Goal: Information Seeking & Learning: Learn about a topic

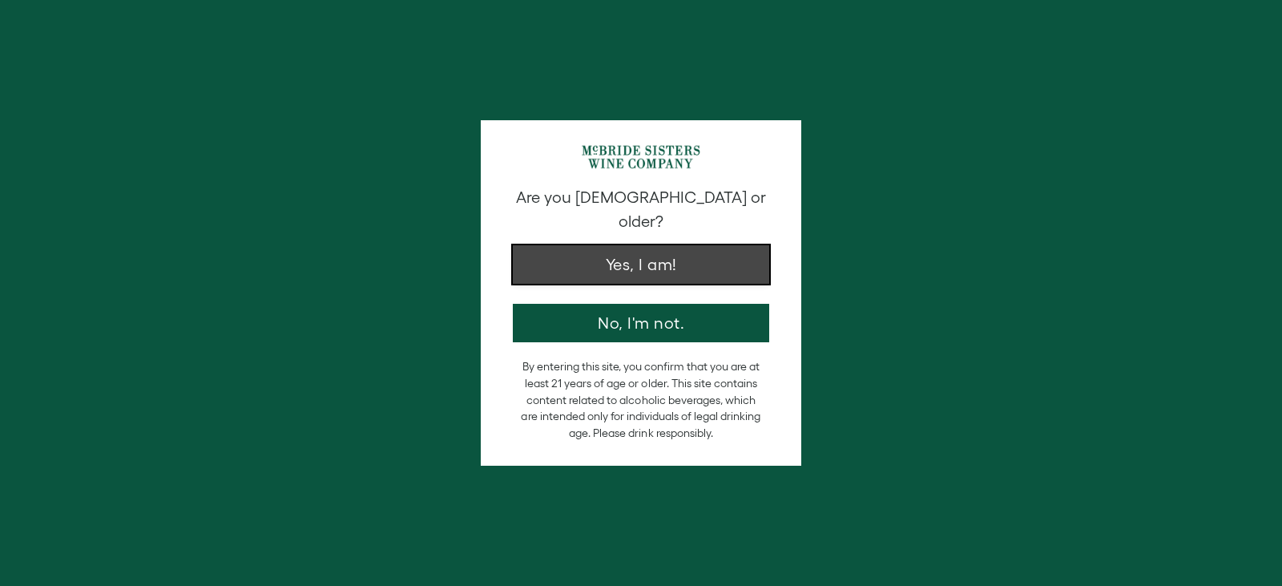
click at [664, 250] on button "Yes, I am!" at bounding box center [641, 264] width 256 height 38
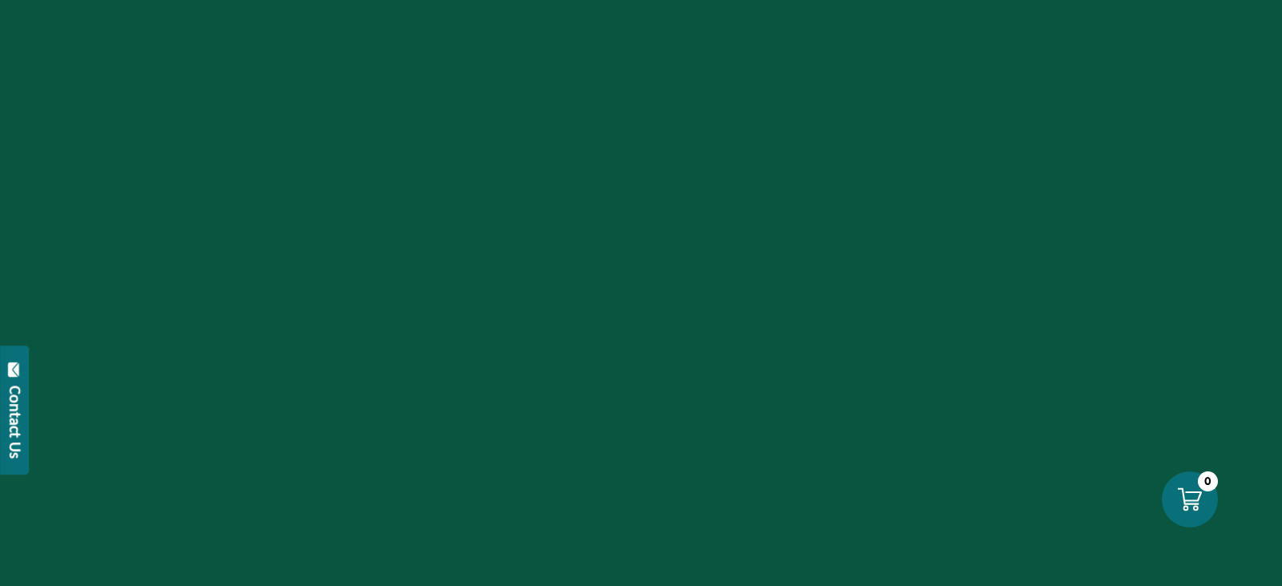
drag, startPoint x: 664, startPoint y: 250, endPoint x: 640, endPoint y: 214, distance: 43.3
click at [640, 214] on div at bounding box center [641, 293] width 1282 height 586
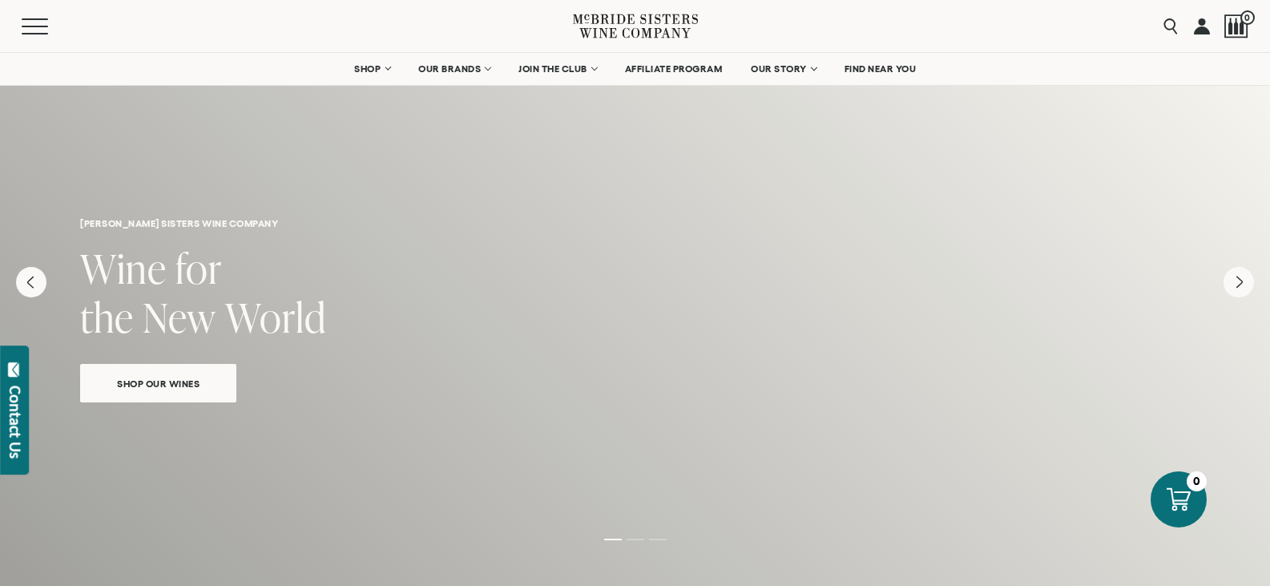
click at [575, 222] on h6 "mcbride sisters wine company" at bounding box center [635, 223] width 1110 height 10
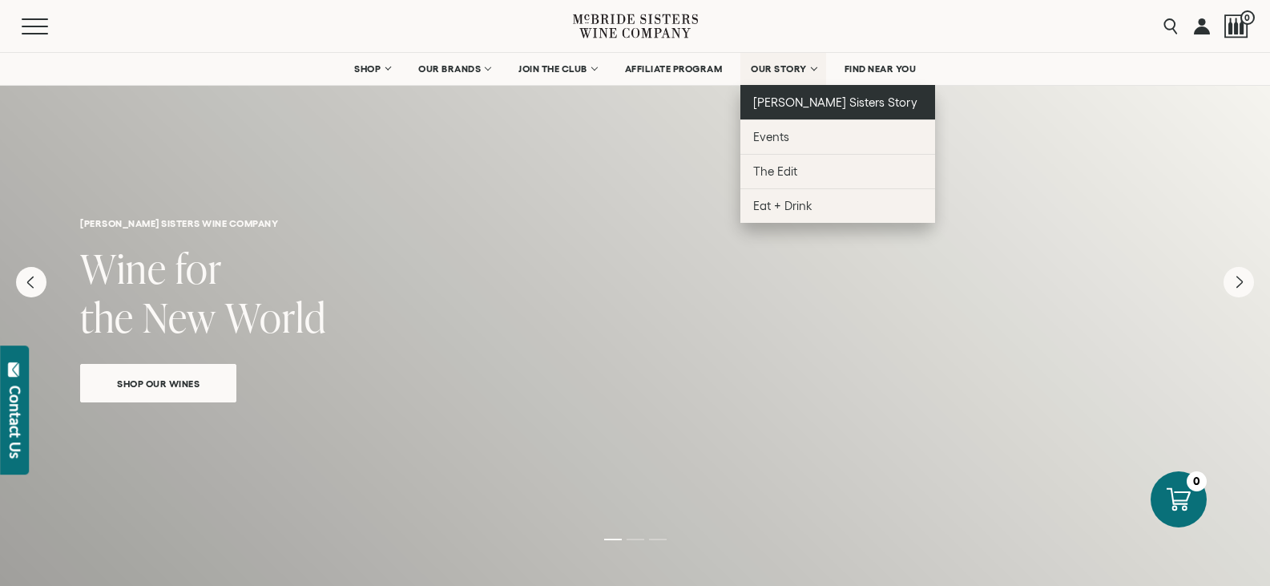
click at [794, 100] on span "[PERSON_NAME] Sisters Story" at bounding box center [835, 102] width 164 height 14
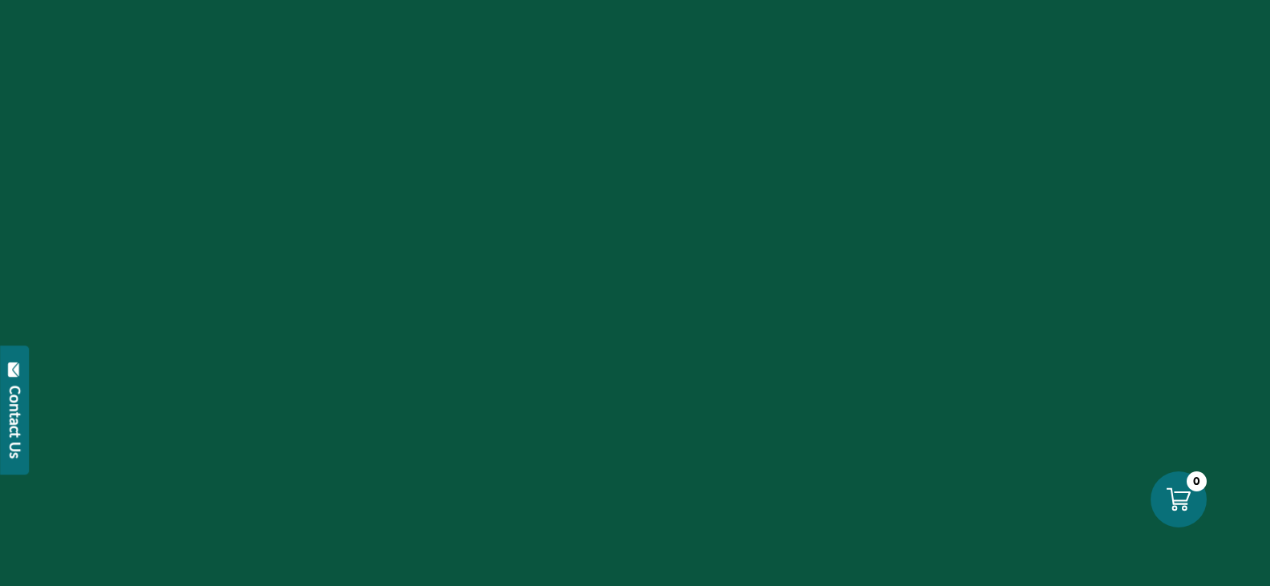
drag, startPoint x: 0, startPoint y: 0, endPoint x: 796, endPoint y: 88, distance: 800.7
click at [796, 88] on div at bounding box center [635, 293] width 1270 height 586
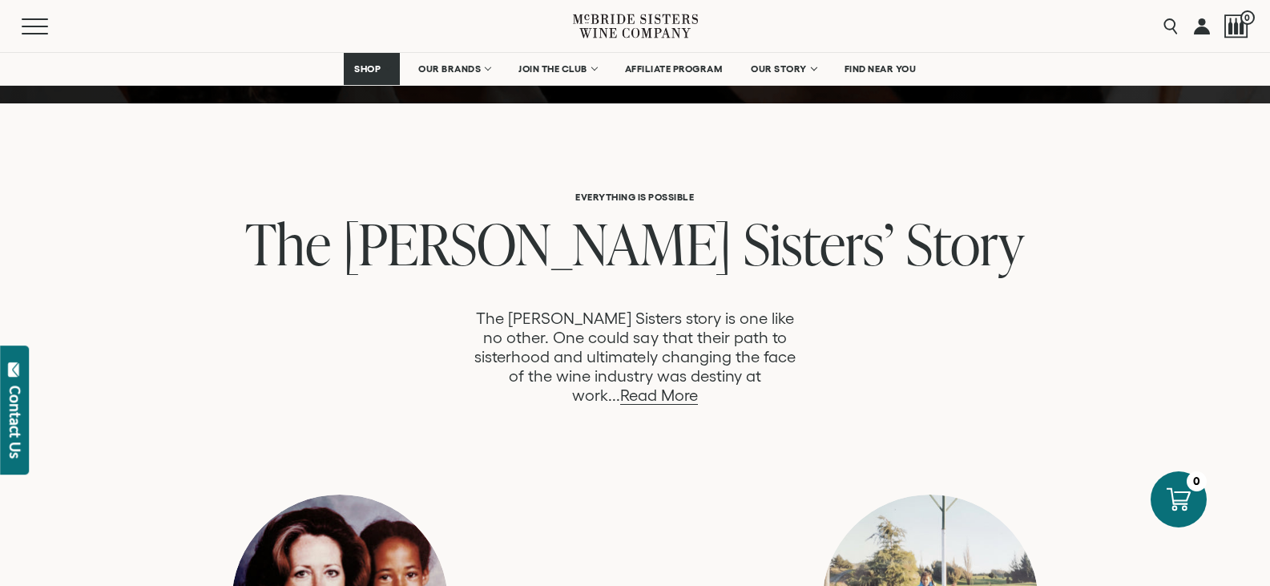
scroll to position [721, 0]
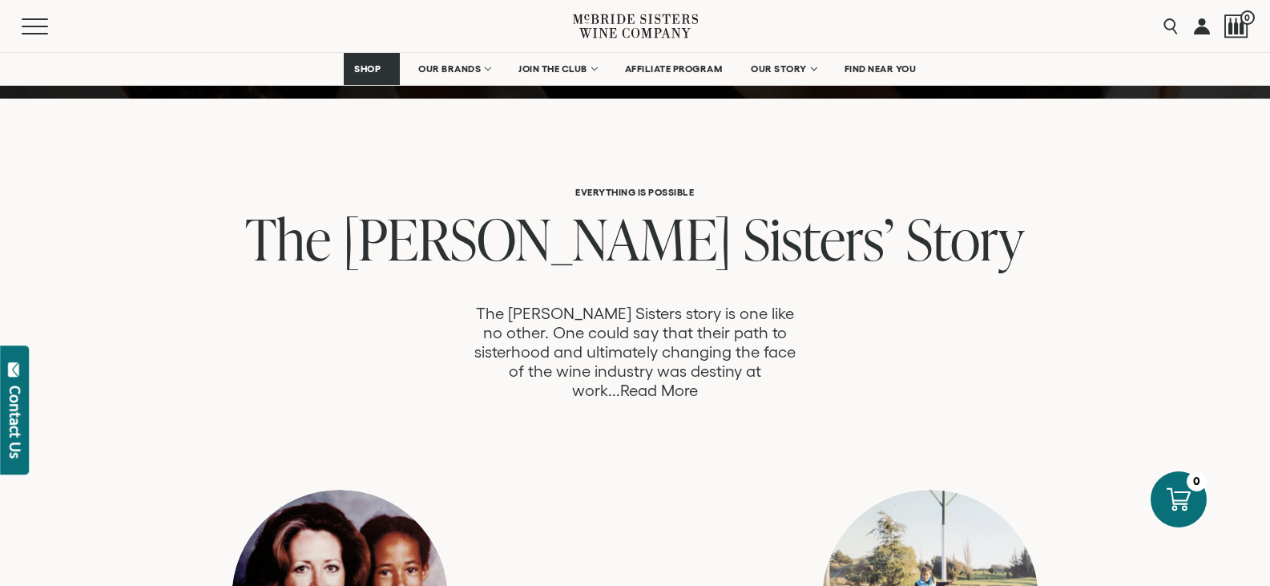
click at [698, 381] on link "Read More" at bounding box center [659, 390] width 78 height 18
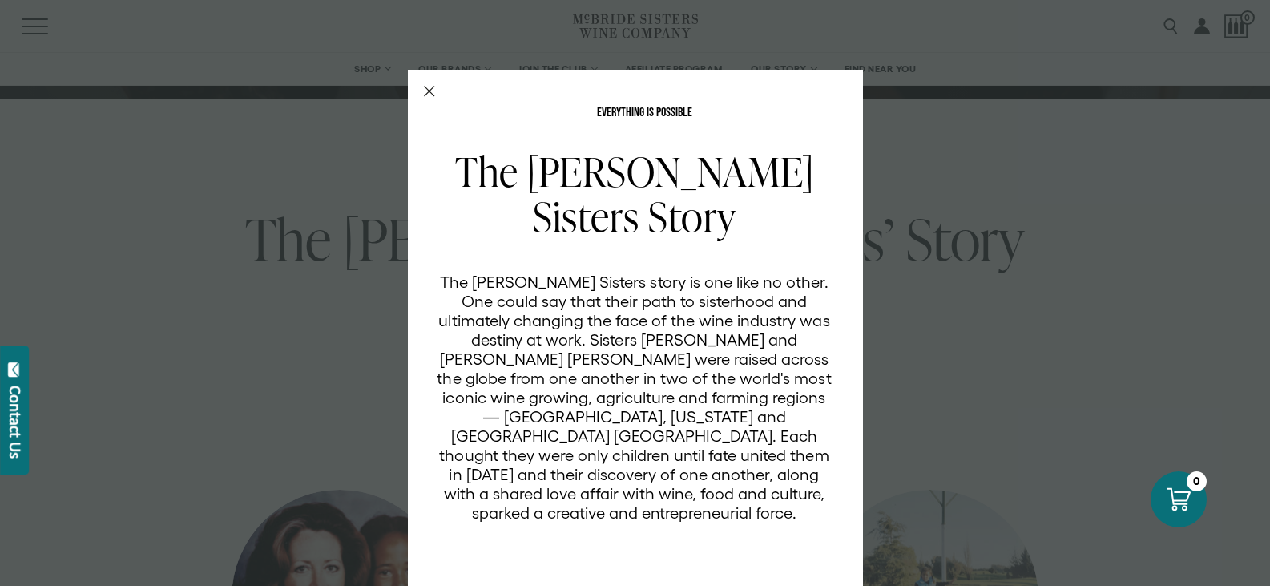
scroll to position [0, 0]
click at [424, 90] on icon "Close Modal" at bounding box center [429, 92] width 11 height 11
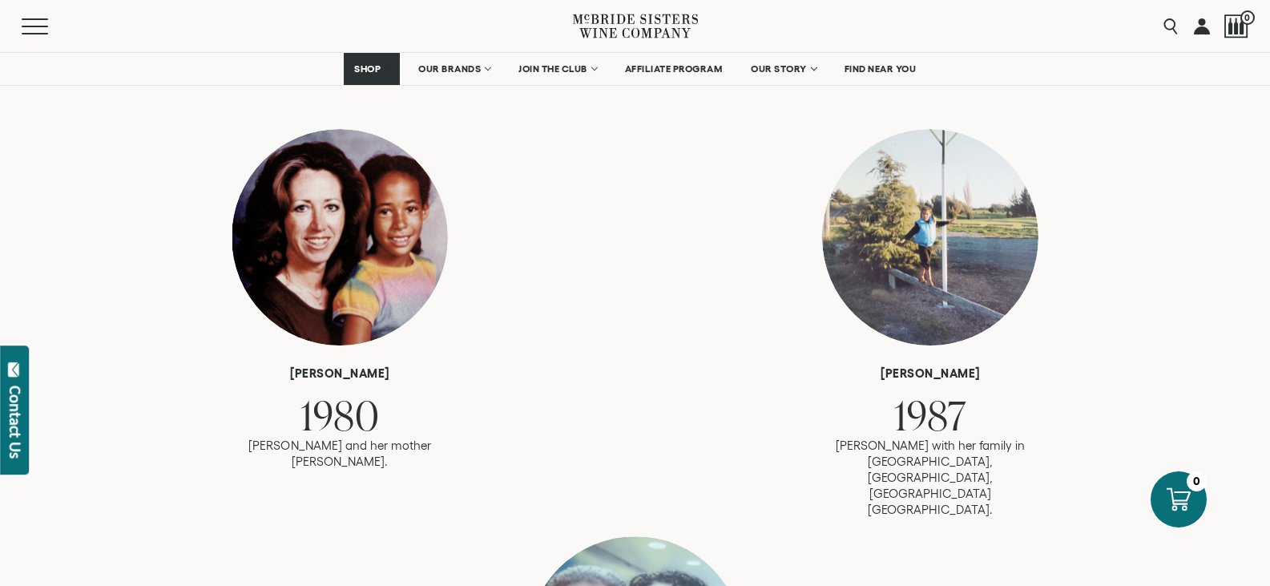
scroll to position [1122, 0]
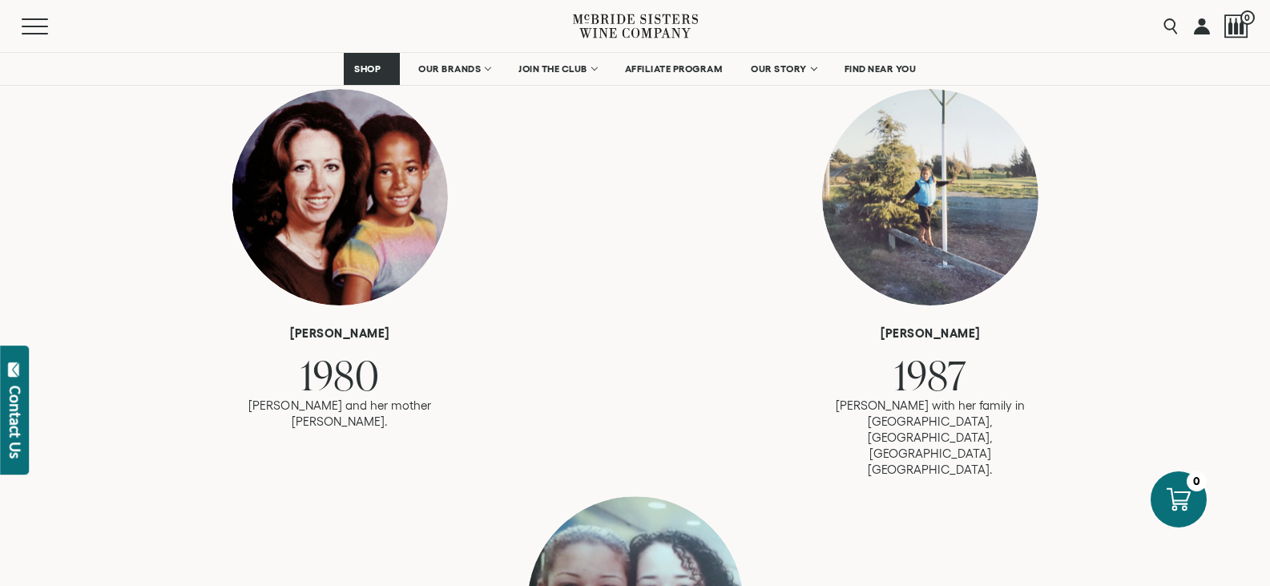
drag, startPoint x: 648, startPoint y: 305, endPoint x: 591, endPoint y: 282, distance: 61.5
click at [591, 282] on div "Robin 1980 Robin and her mother Karen. andréa 1987" at bounding box center [635, 283] width 831 height 389
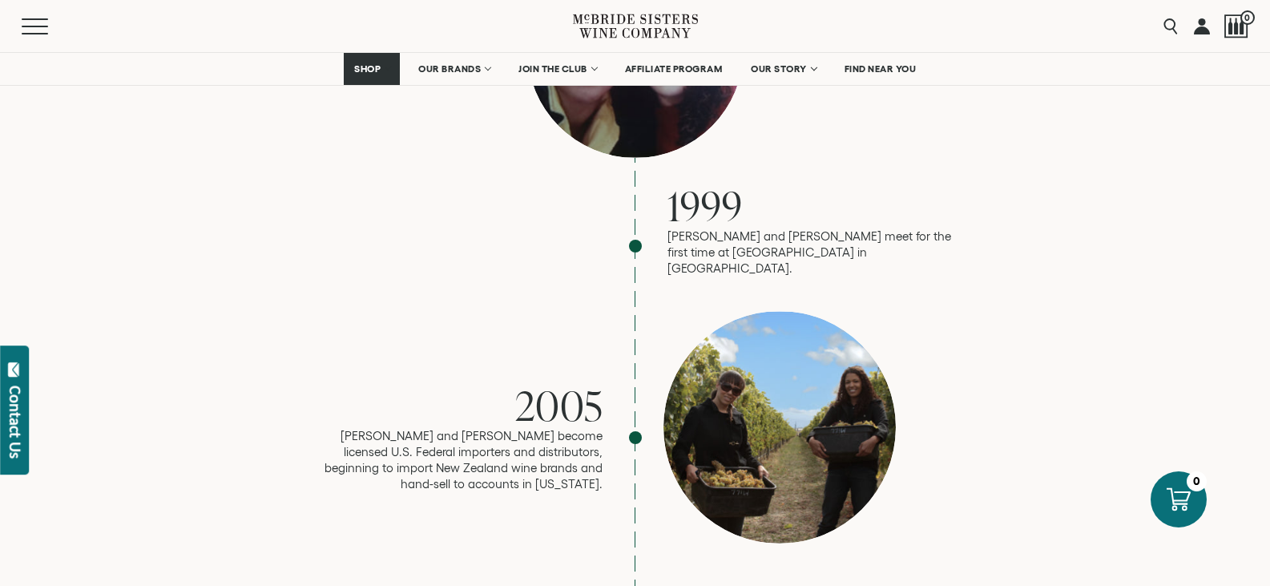
scroll to position [1683, 0]
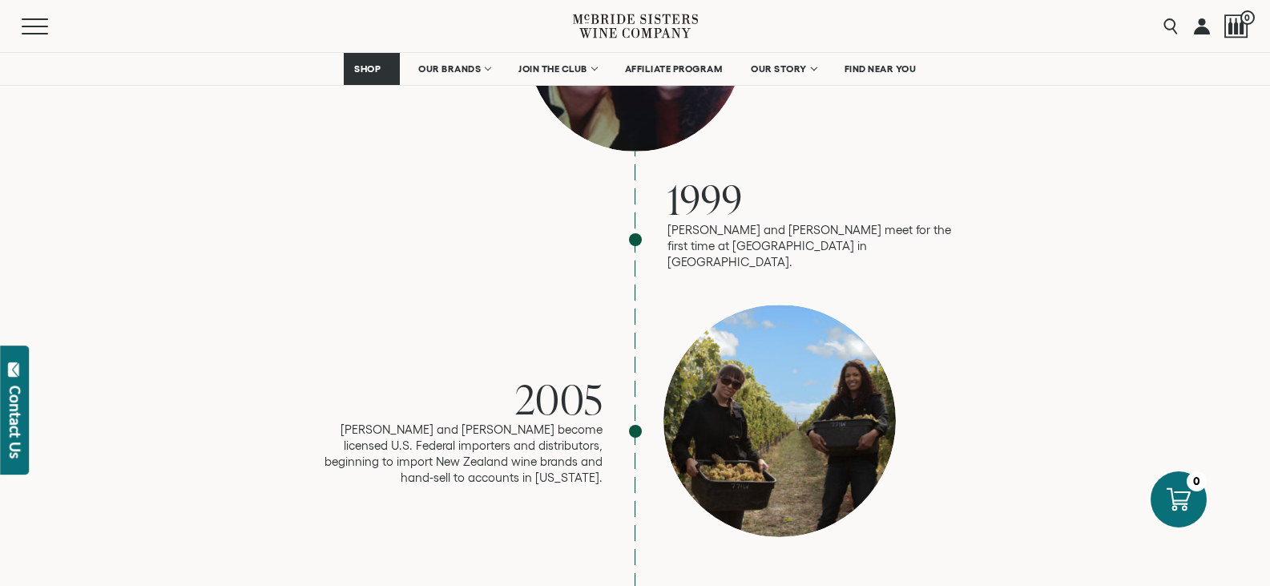
drag, startPoint x: 777, startPoint y: 279, endPoint x: 638, endPoint y: 248, distance: 142.1
click at [638, 305] on div "2005 Robin and Andréa become licensed U.S. Federal importers and distributors, …" at bounding box center [635, 431] width 641 height 253
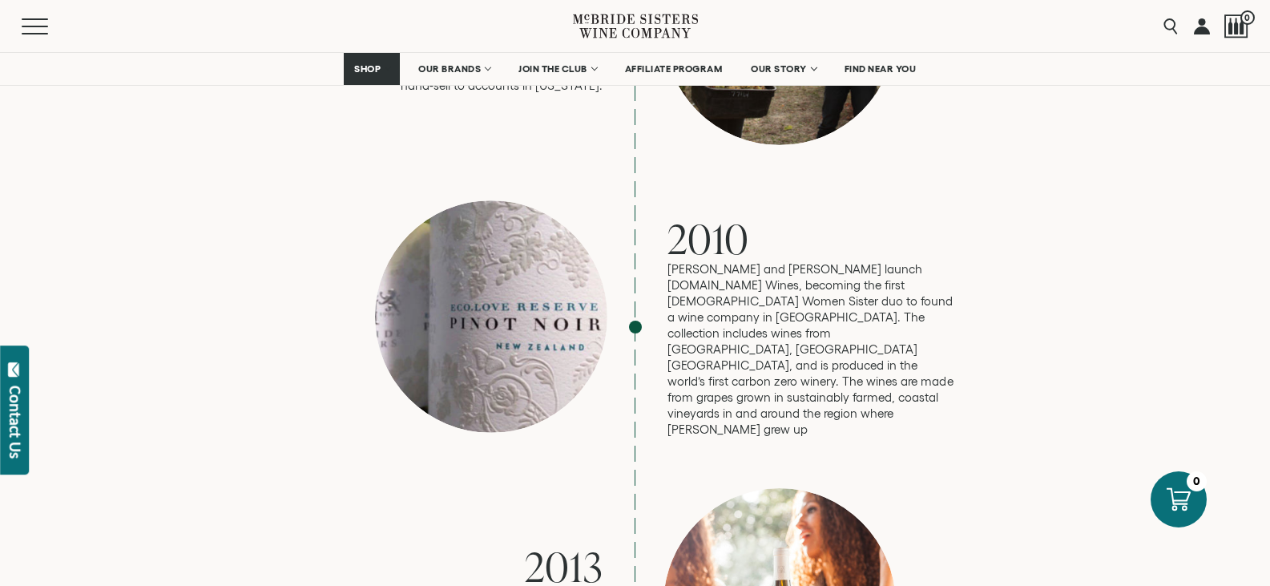
scroll to position [2084, 0]
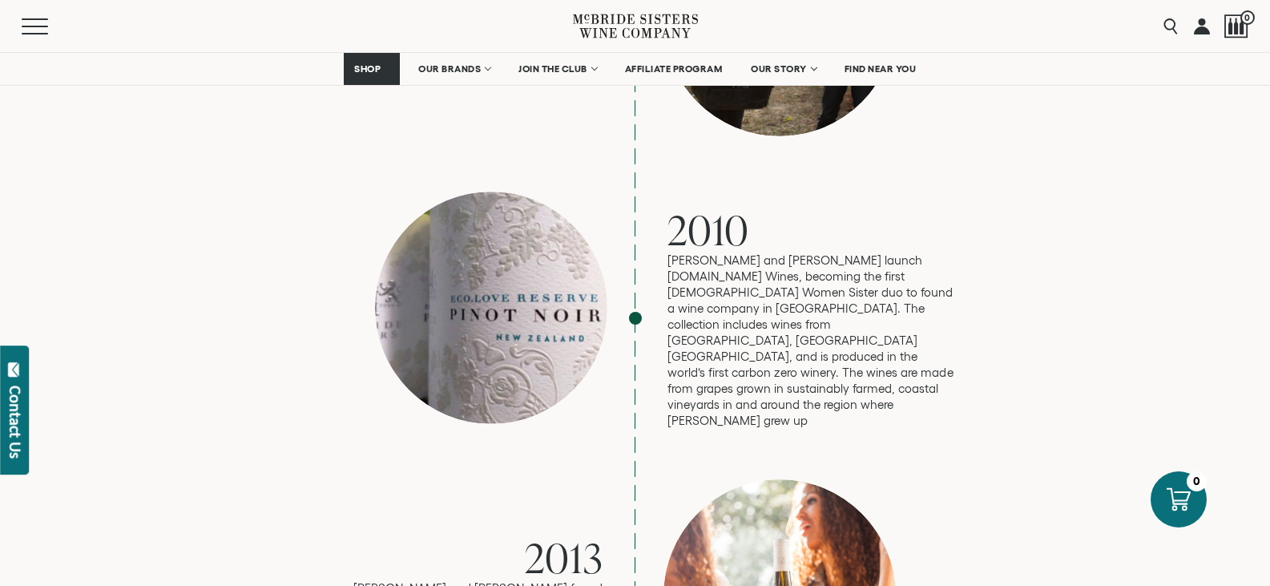
drag, startPoint x: 640, startPoint y: 248, endPoint x: 633, endPoint y: 260, distance: 13.3
click at [633, 260] on div "2010 Robin and Andréa launch eco.love Wines, becoming the first Black Women Sis…" at bounding box center [635, 318] width 641 height 253
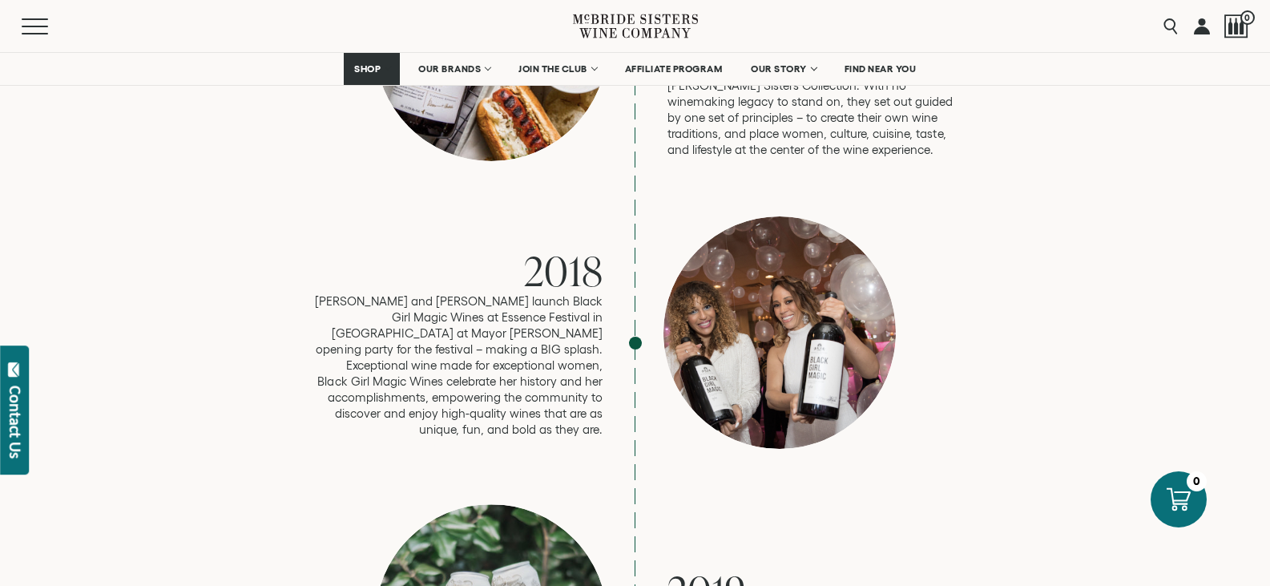
scroll to position [2965, 0]
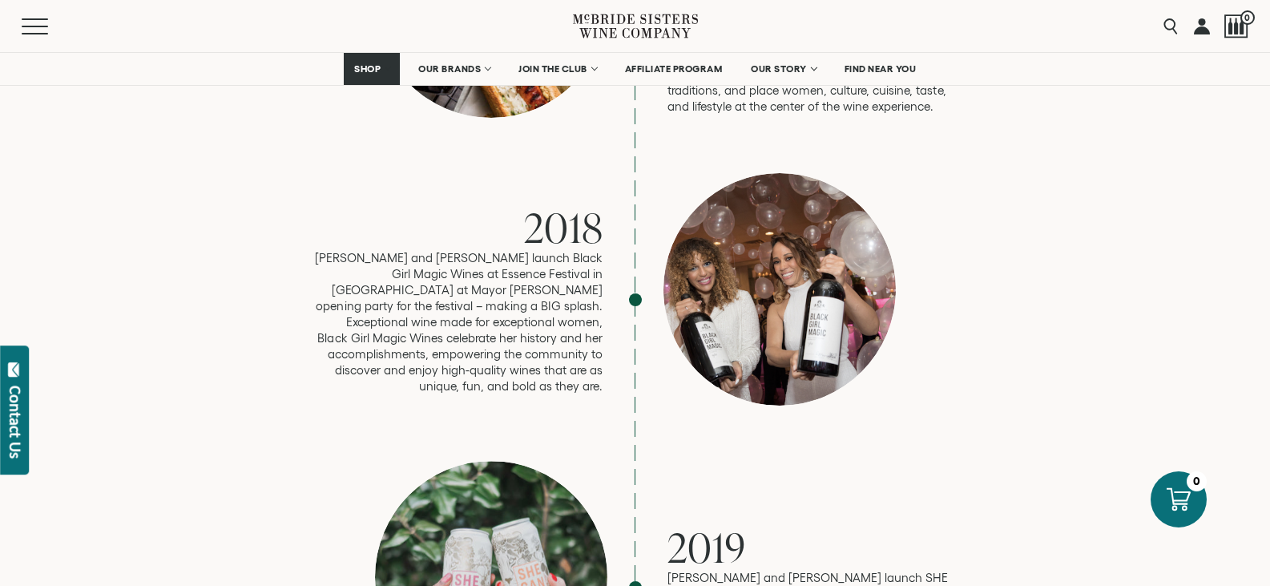
drag, startPoint x: 636, startPoint y: 264, endPoint x: 497, endPoint y: 279, distance: 139.5
click at [497, 279] on p "Robin and Andréa launch Black Girl Magic Wines at Essence Festival in New Orlea…" at bounding box center [459, 322] width 289 height 144
drag, startPoint x: 503, startPoint y: 278, endPoint x: 412, endPoint y: 305, distance: 95.3
click at [412, 305] on div "2018 Robin and Andréa launch Black Girl Magic Wines at Essence Festival in New …" at bounding box center [635, 299] width 641 height 253
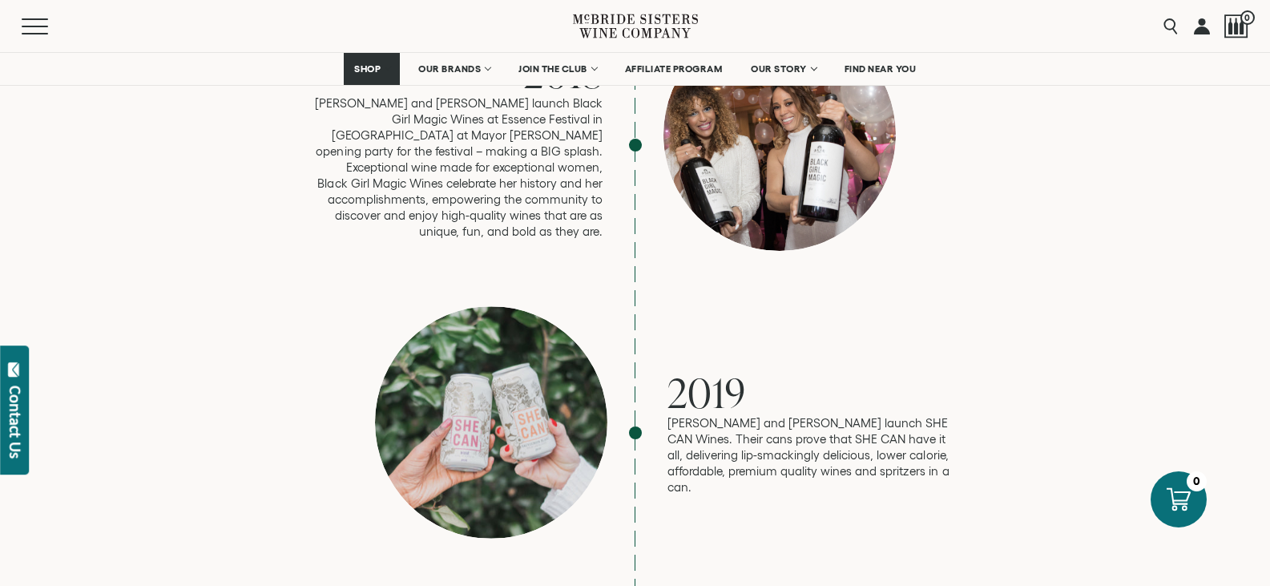
scroll to position [3126, 0]
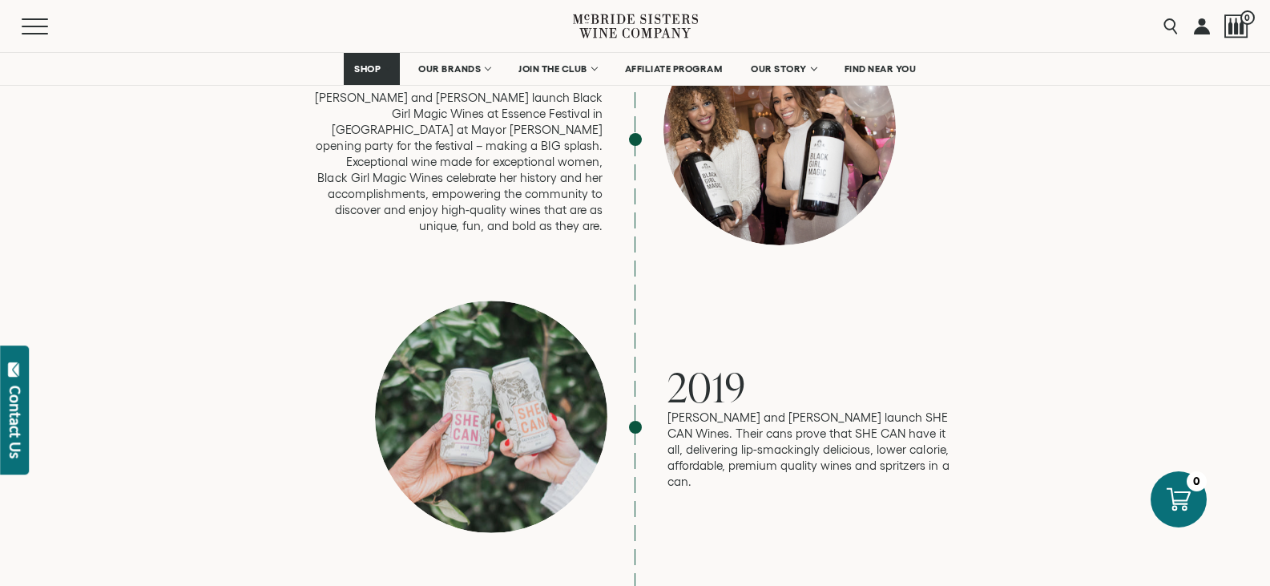
drag, startPoint x: 416, startPoint y: 305, endPoint x: 264, endPoint y: 365, distance: 163.0
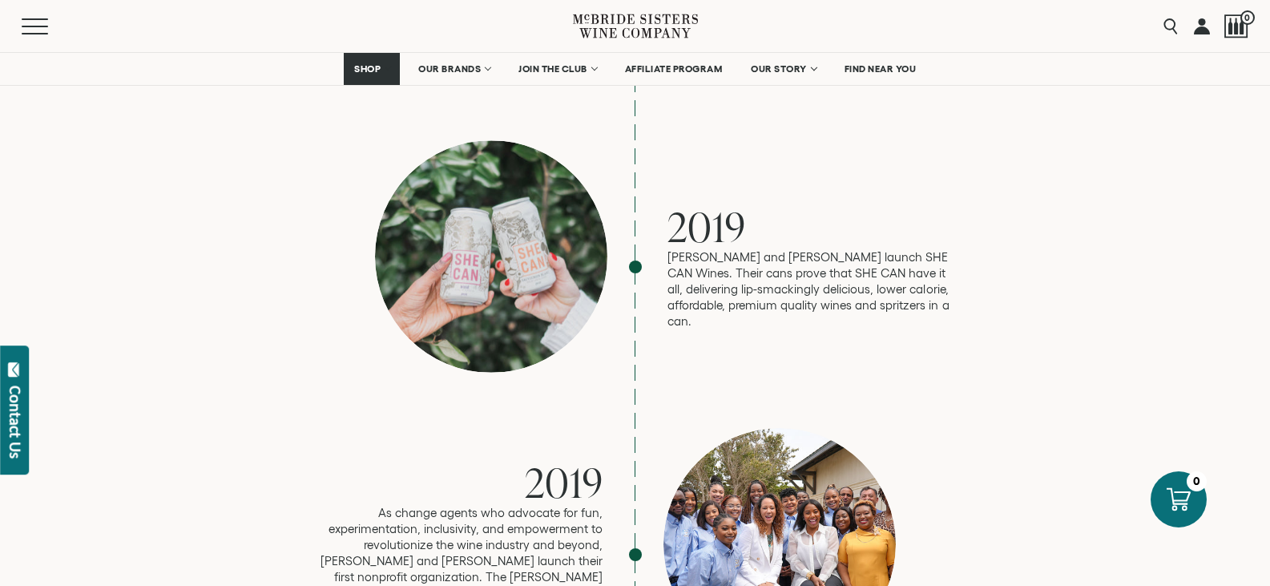
scroll to position [3366, 0]
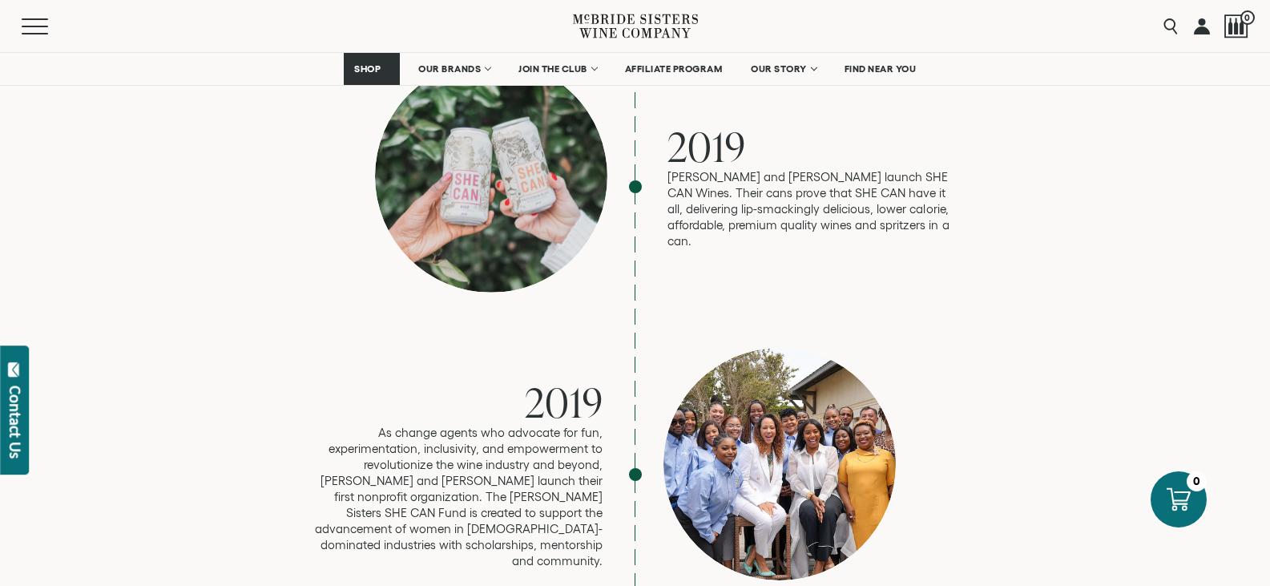
drag, startPoint x: 278, startPoint y: 369, endPoint x: 263, endPoint y: 393, distance: 27.8
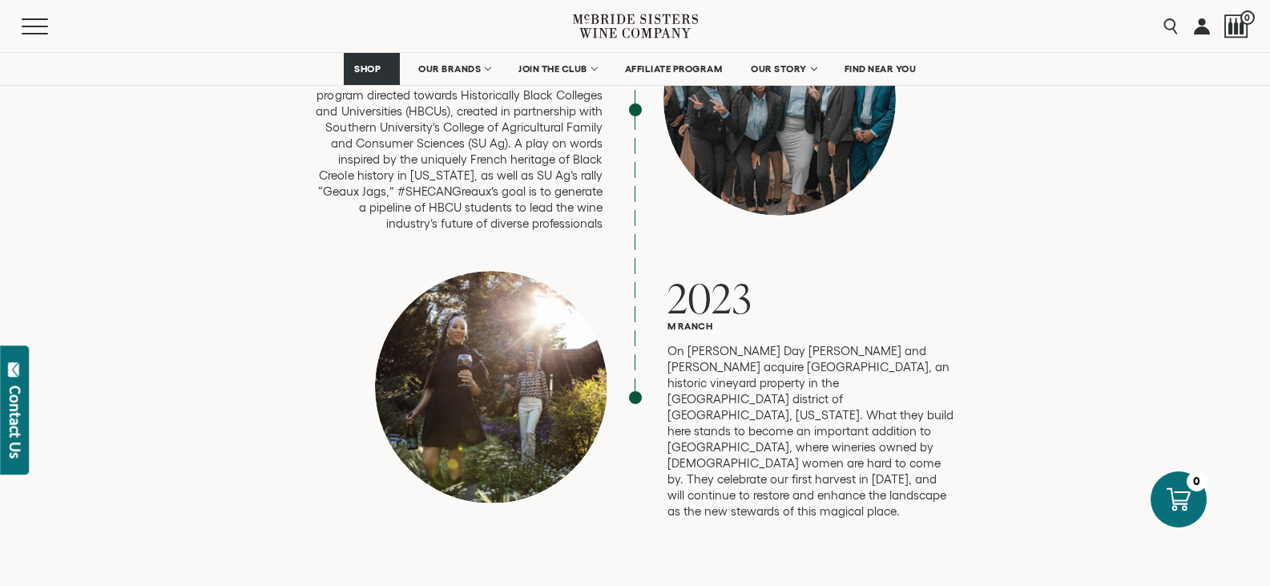
scroll to position [4328, 0]
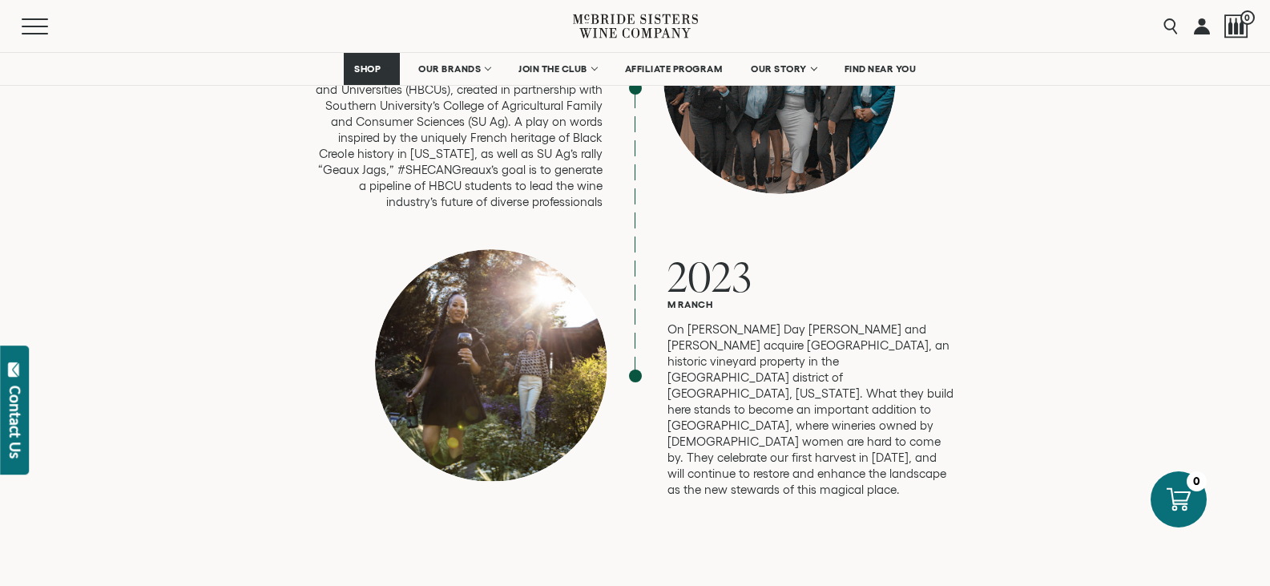
drag, startPoint x: 272, startPoint y: 393, endPoint x: 248, endPoint y: 424, distance: 38.9
drag, startPoint x: 258, startPoint y: 420, endPoint x: 256, endPoint y: 465, distance: 44.9
drag, startPoint x: 267, startPoint y: 462, endPoint x: 247, endPoint y: 478, distance: 25.7
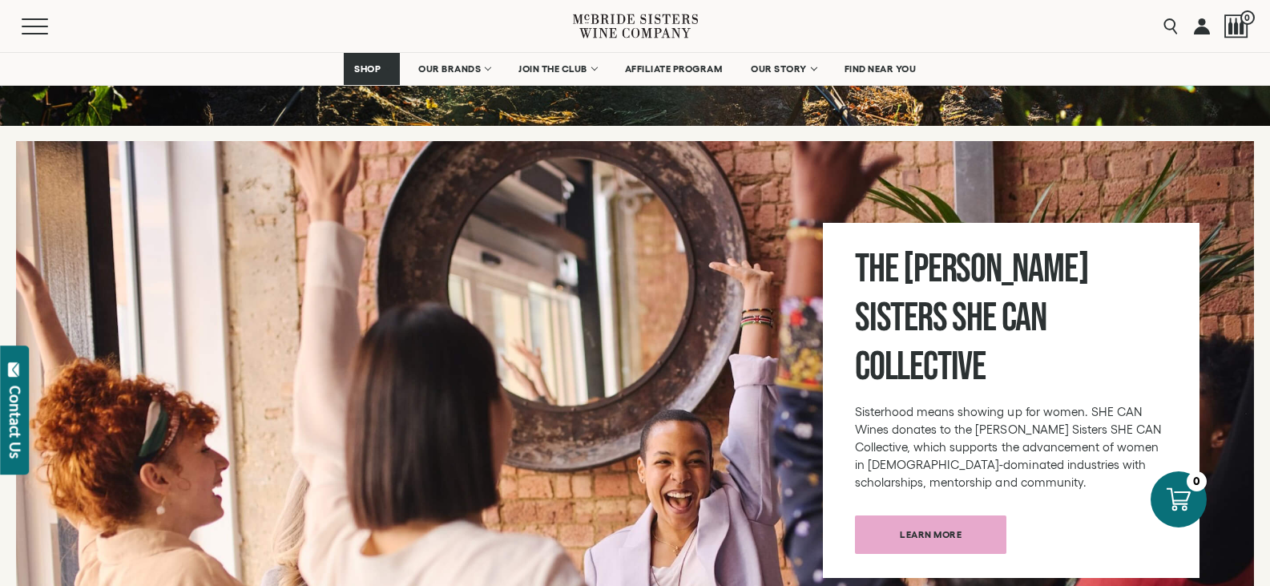
scroll to position [5450, 0]
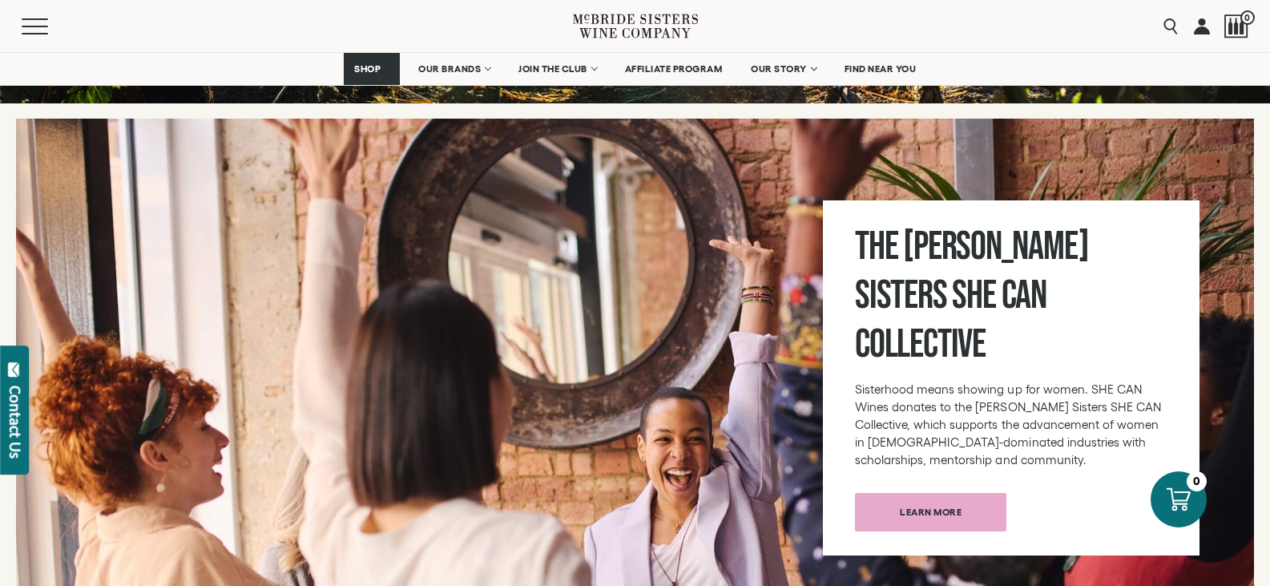
drag, startPoint x: 333, startPoint y: 447, endPoint x: 286, endPoint y: 438, distance: 48.3
click at [286, 438] on div at bounding box center [635, 384] width 1238 height 531
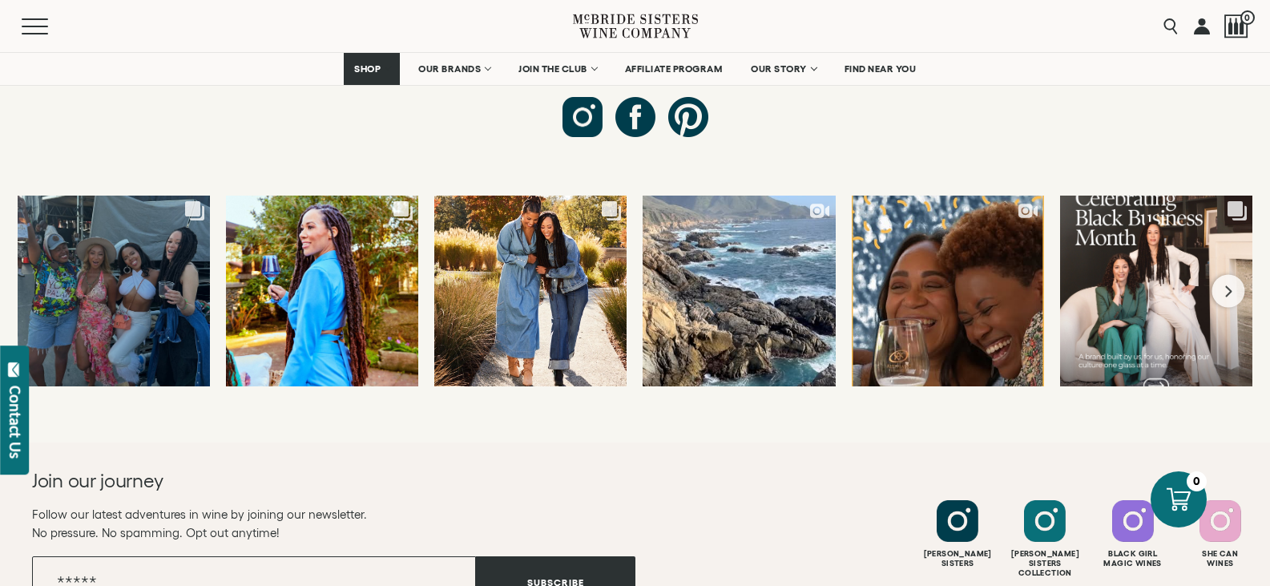
scroll to position [6171, 0]
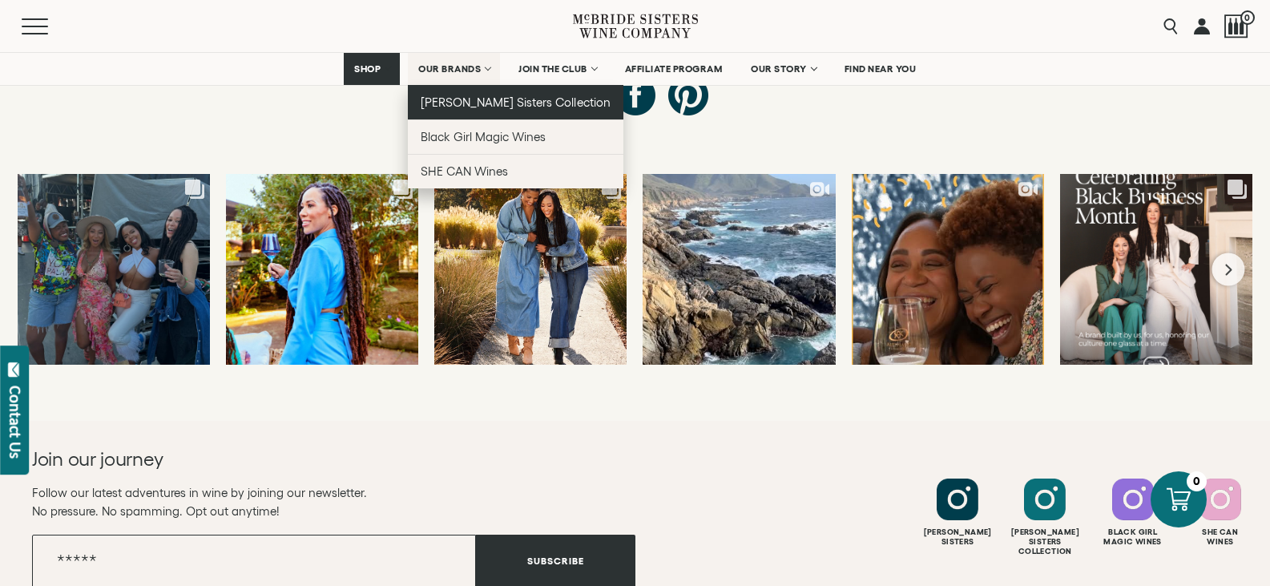
click at [502, 93] on link "[PERSON_NAME] Sisters Collection" at bounding box center [516, 102] width 216 height 34
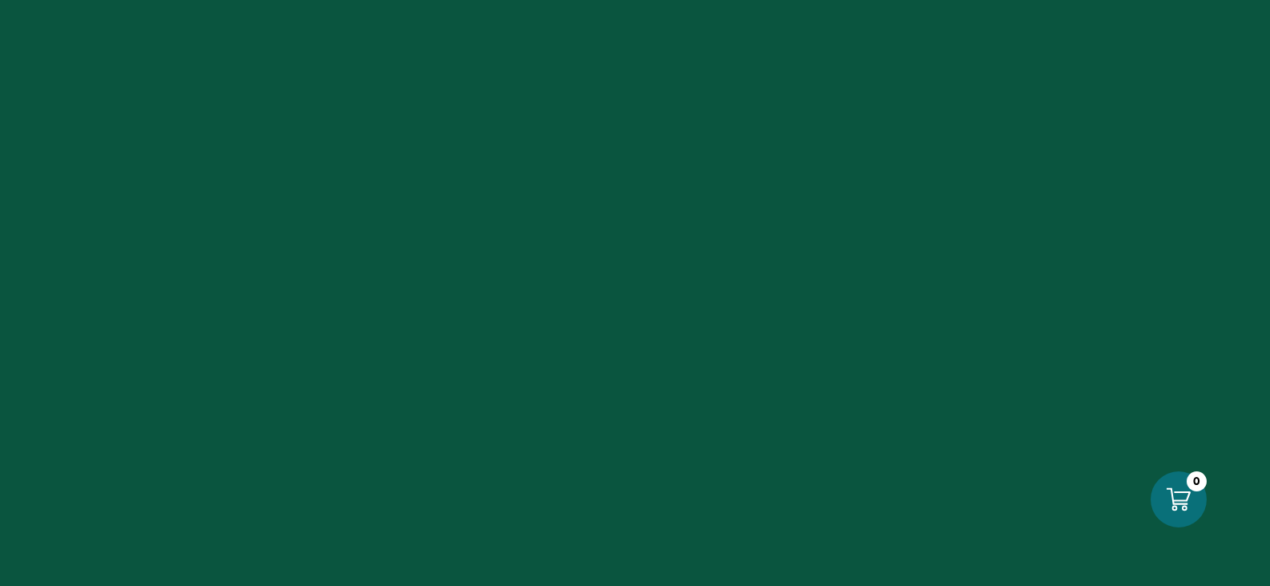
drag, startPoint x: 0, startPoint y: 0, endPoint x: 866, endPoint y: 204, distance: 890.1
click at [1032, 67] on div at bounding box center [635, 293] width 1270 height 586
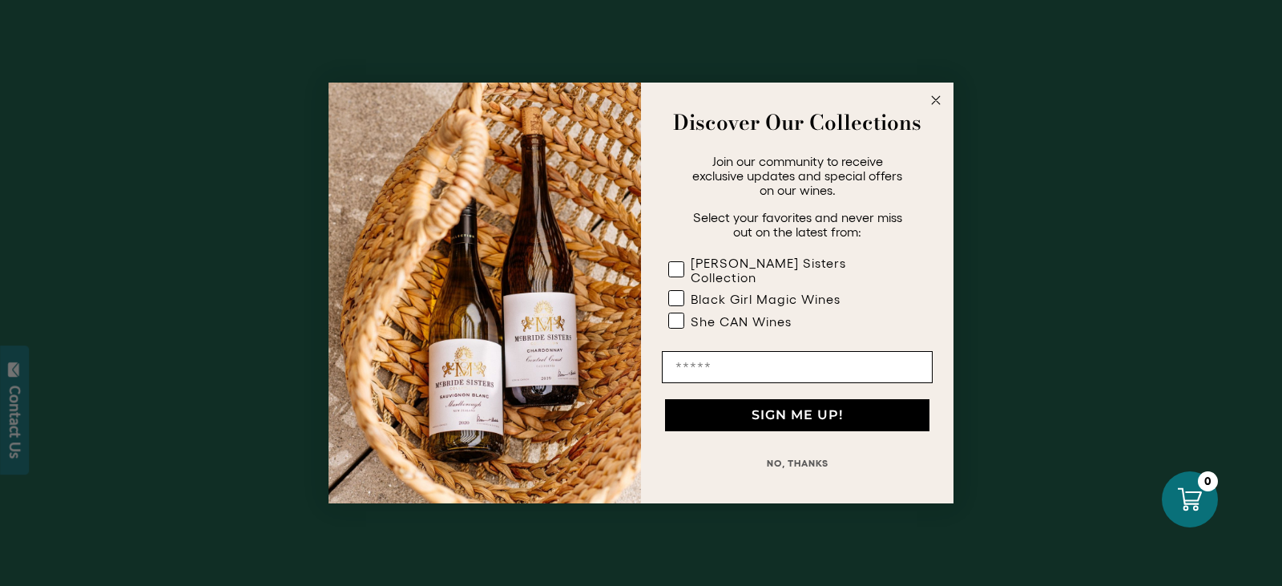
click at [939, 107] on circle "Close dialog" at bounding box center [936, 100] width 18 height 18
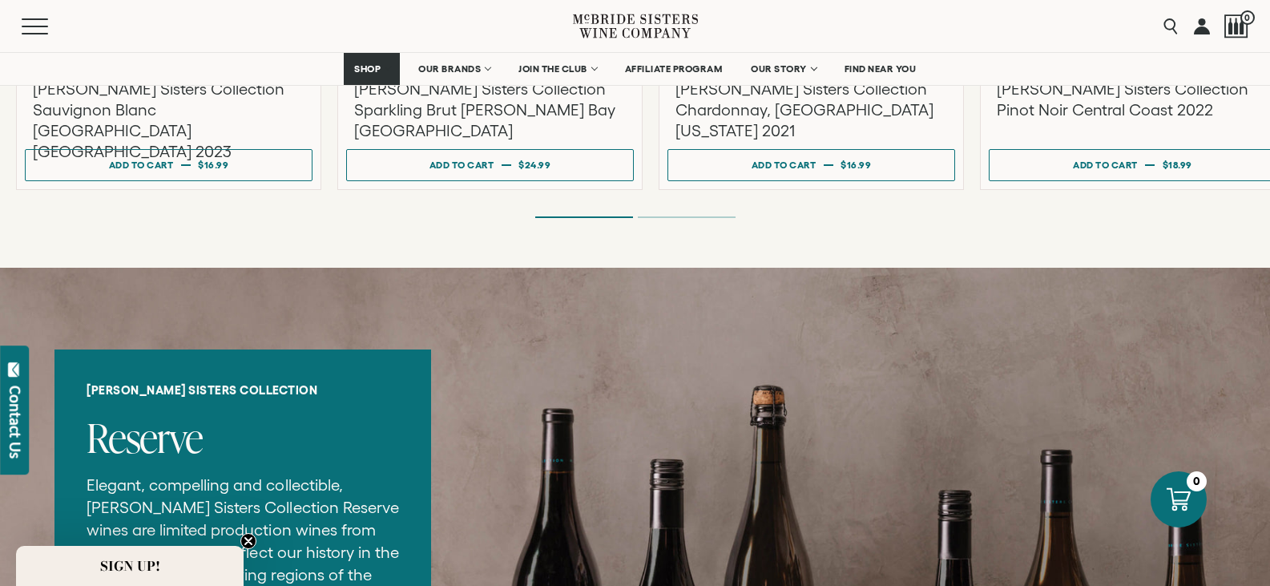
scroll to position [1443, 0]
